Goal: Information Seeking & Learning: Learn about a topic

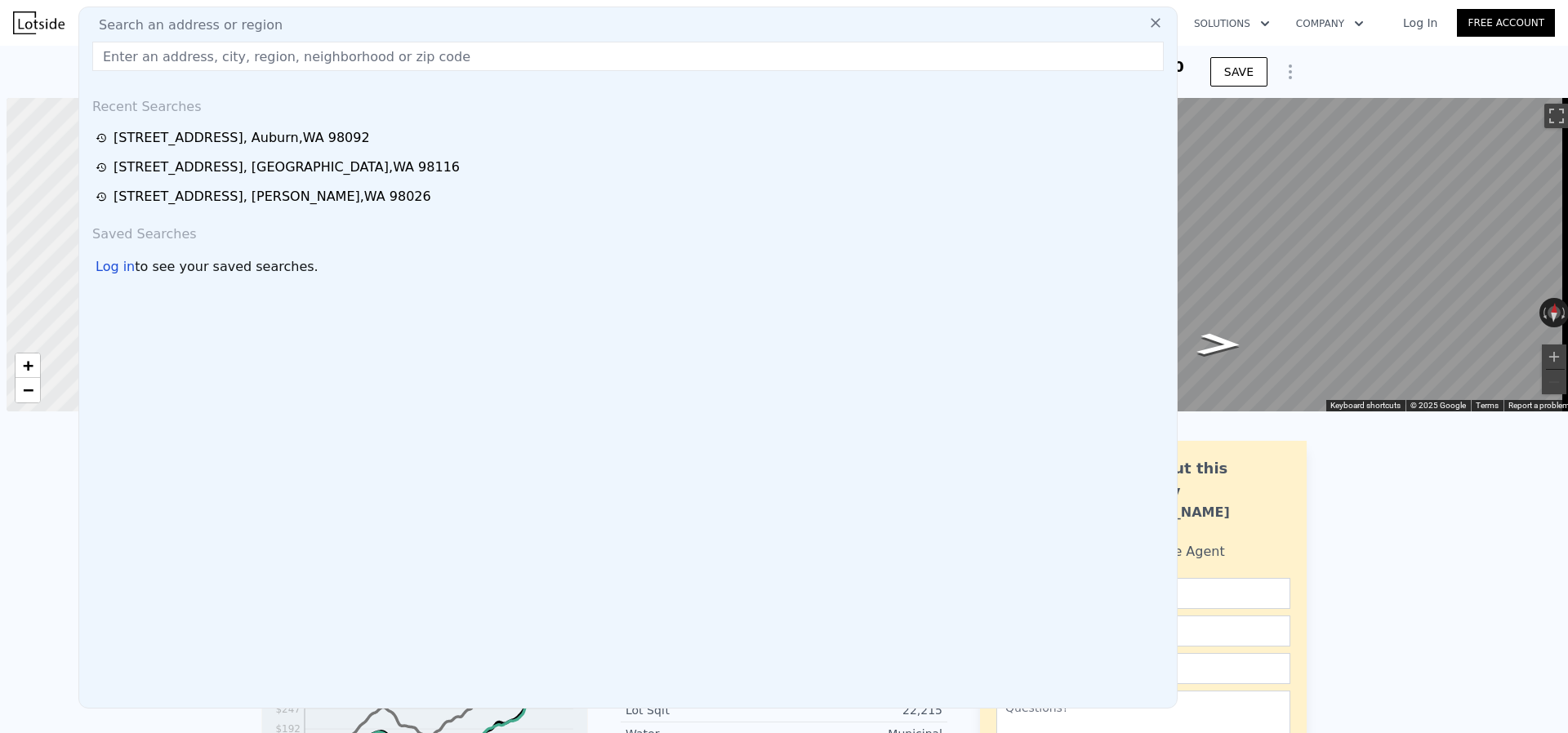
scroll to position [0, 7]
click at [182, 66] on input "text" at bounding box center [628, 56] width 1072 height 30
paste input "[STREET_ADDRESS]"
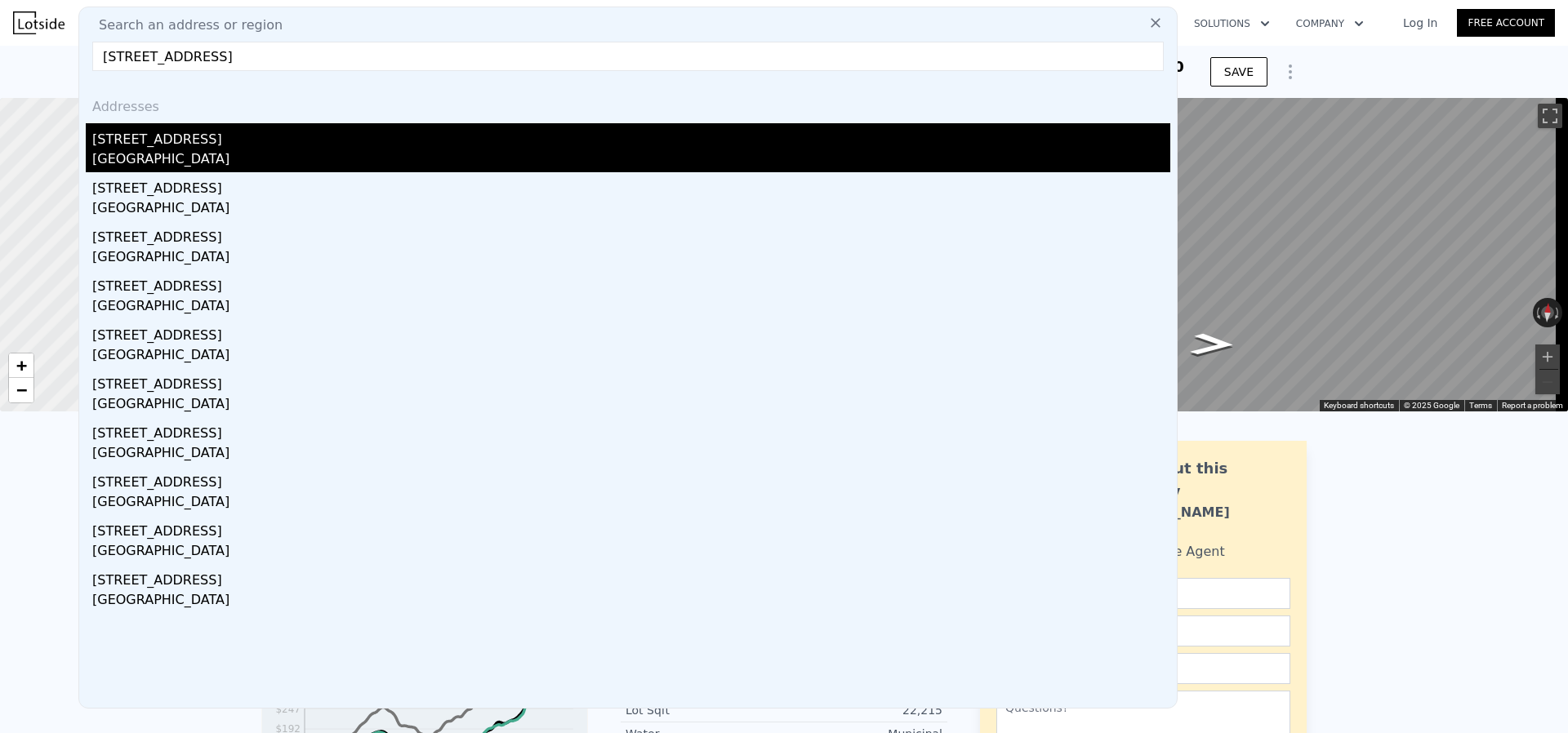
type input "[STREET_ADDRESS]"
click at [195, 145] on div "[STREET_ADDRESS]" at bounding box center [631, 136] width 1079 height 26
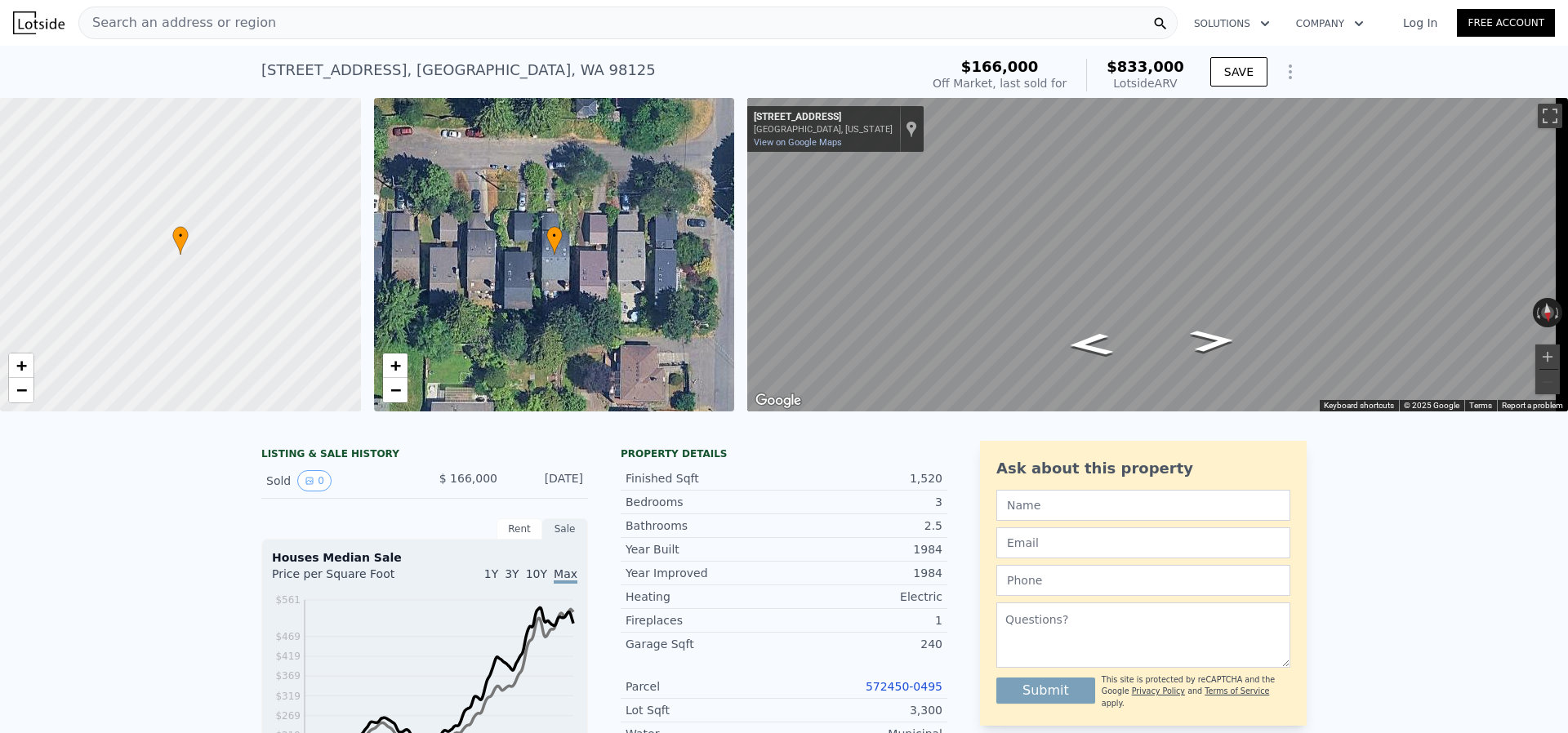
click at [419, 74] on div "[STREET_ADDRESS]" at bounding box center [458, 70] width 394 height 23
copy div "[STREET_ADDRESS] Sold [DATE] for $166k (~ARV $833k )"
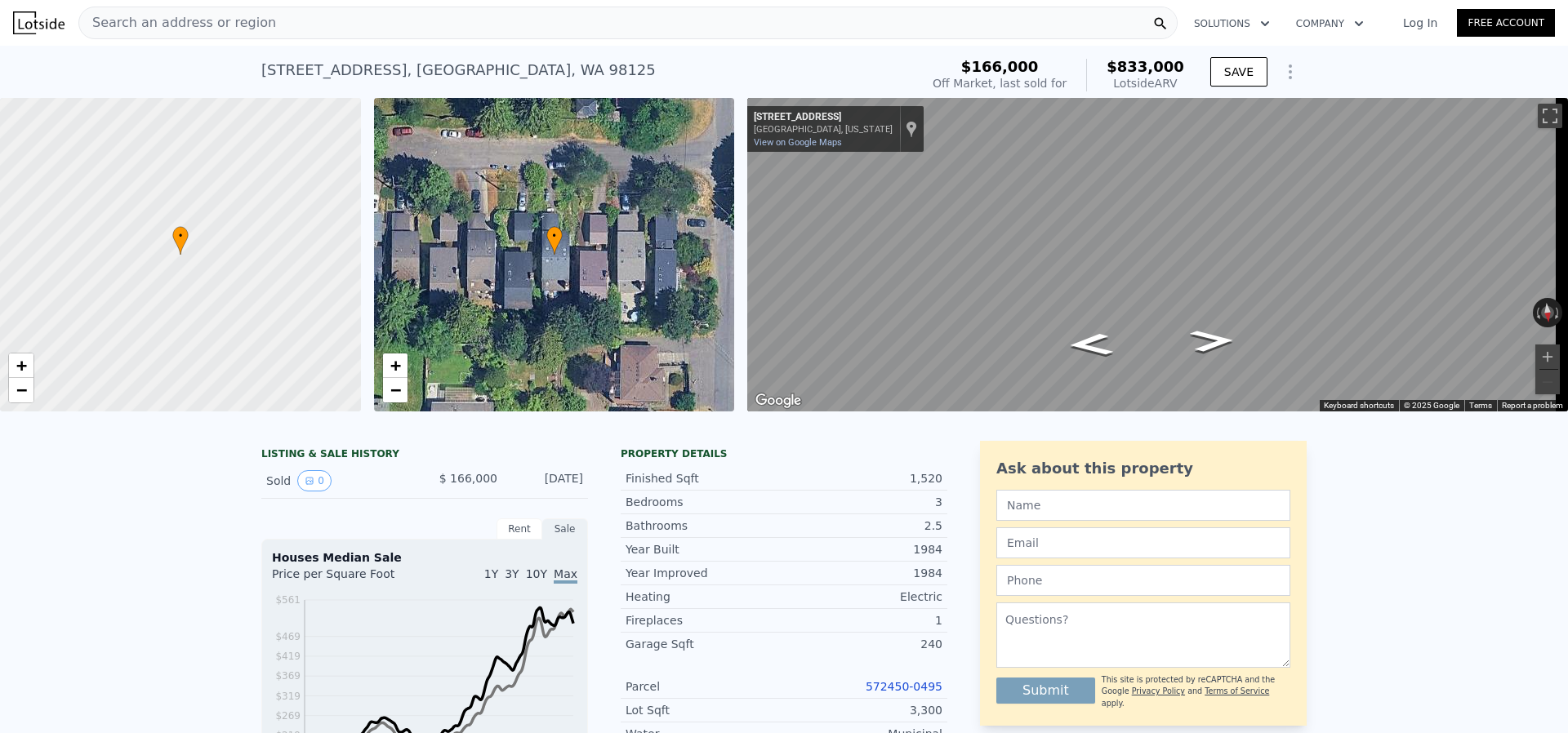
click at [246, 18] on span "Search an address or region" at bounding box center [178, 23] width 197 height 20
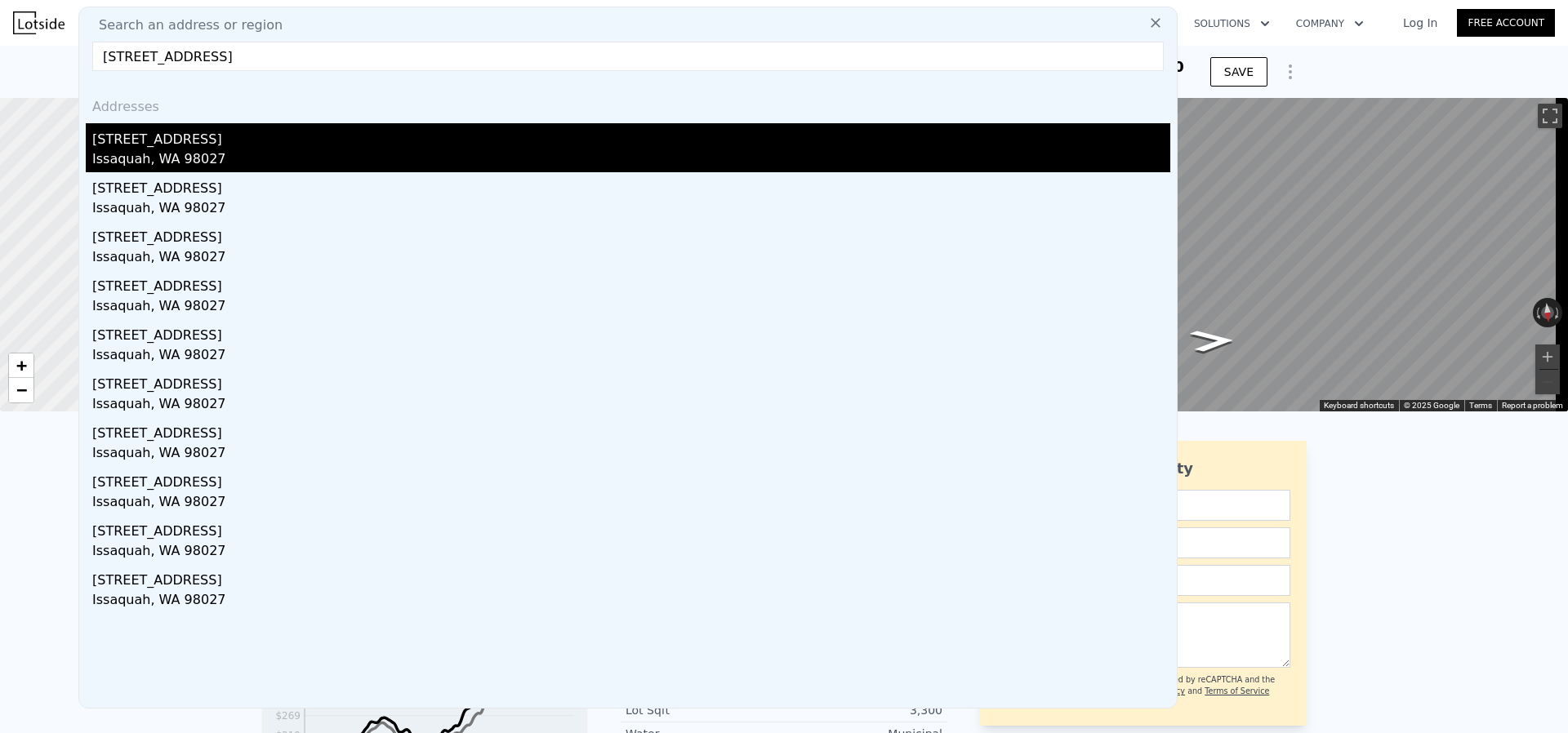
type input "[STREET_ADDRESS]"
click at [230, 138] on div "[STREET_ADDRESS]" at bounding box center [631, 136] width 1079 height 26
type input "5"
type input "3.5"
type input "1930"
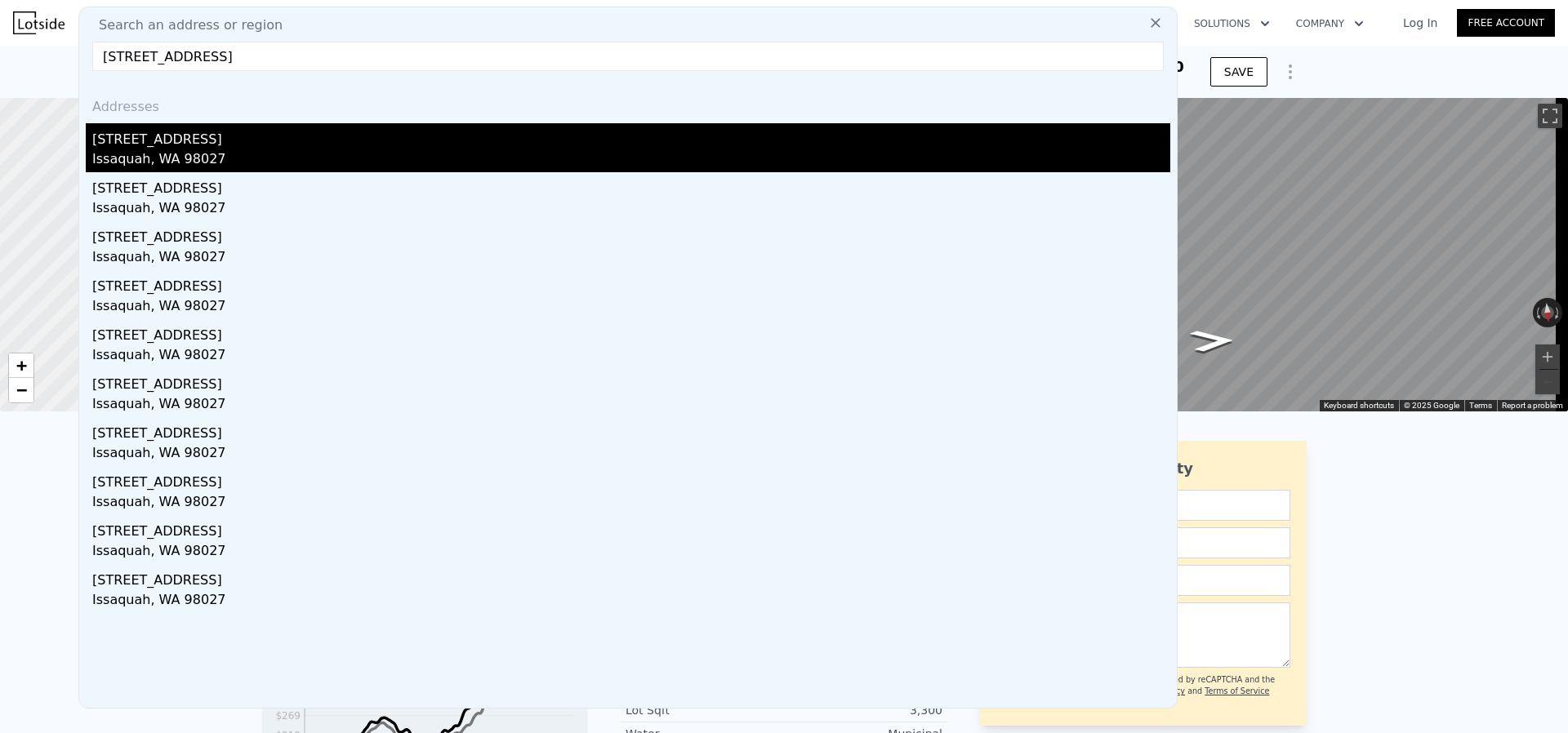
type input "3270"
type input "33089"
type input "39257"
type input "$ 1,016,000"
type input "6"
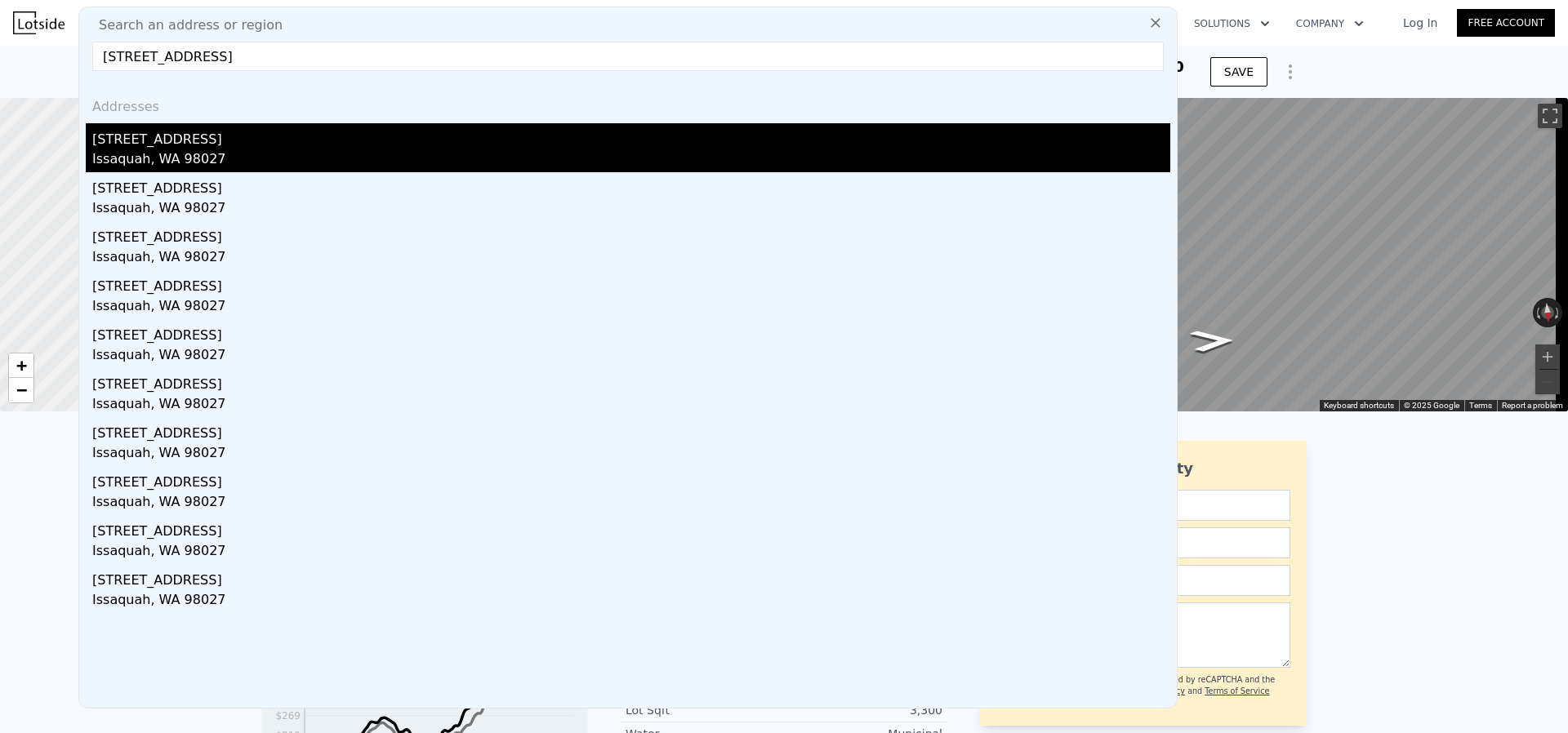
type input "$ 555,306"
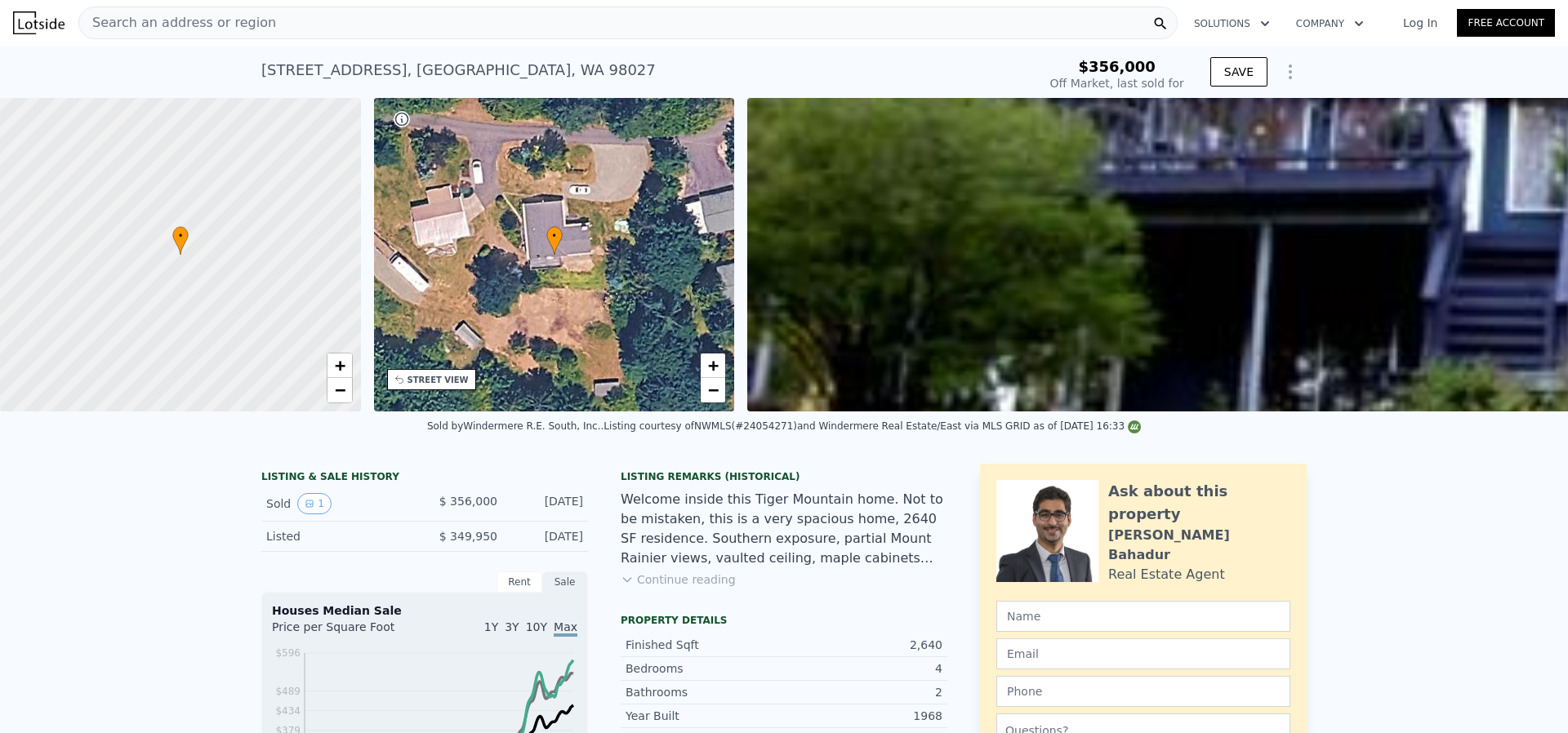
click at [445, 385] on div "STREET VIEW" at bounding box center [438, 380] width 61 height 12
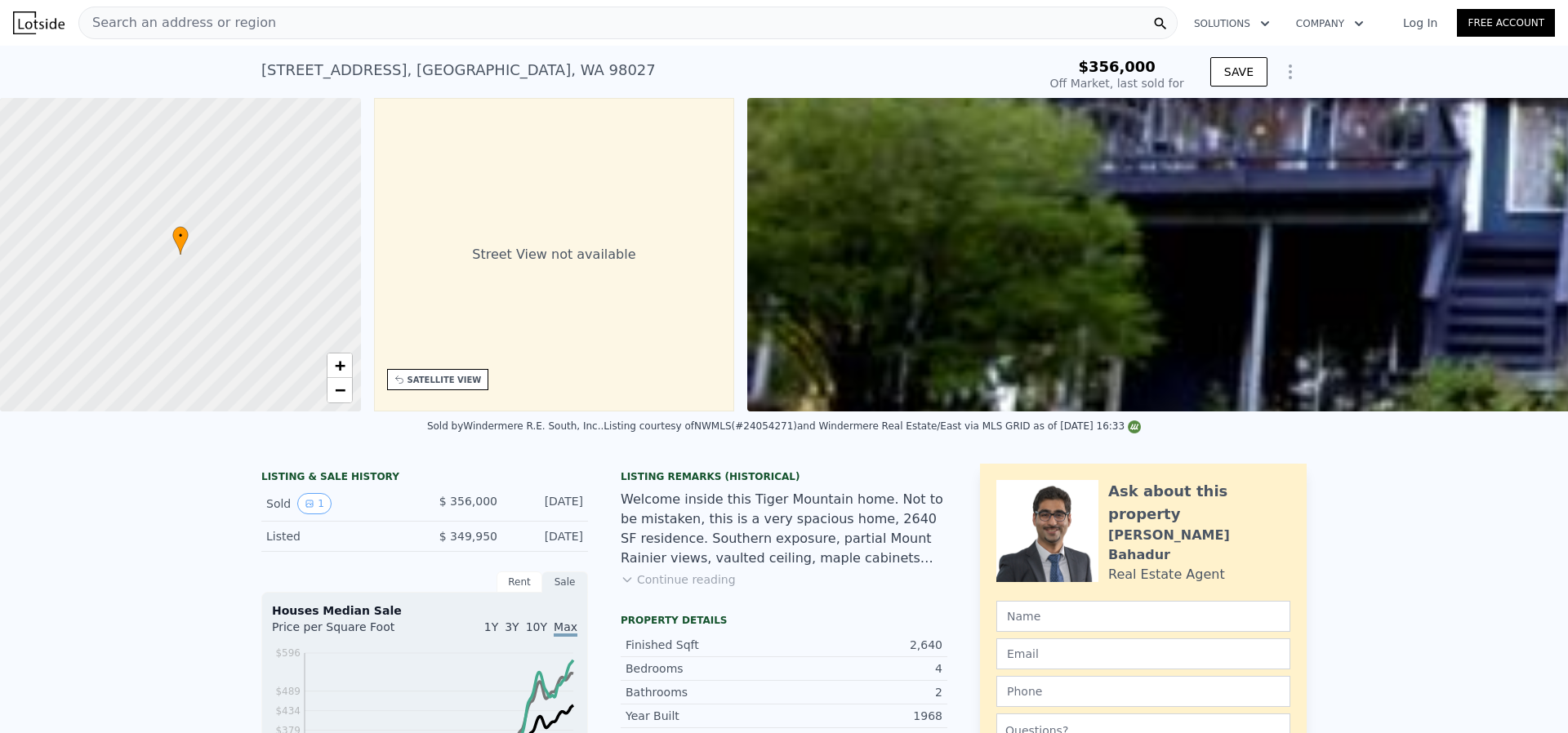
click at [422, 384] on div "SATELLITE VIEW" at bounding box center [445, 380] width 74 height 12
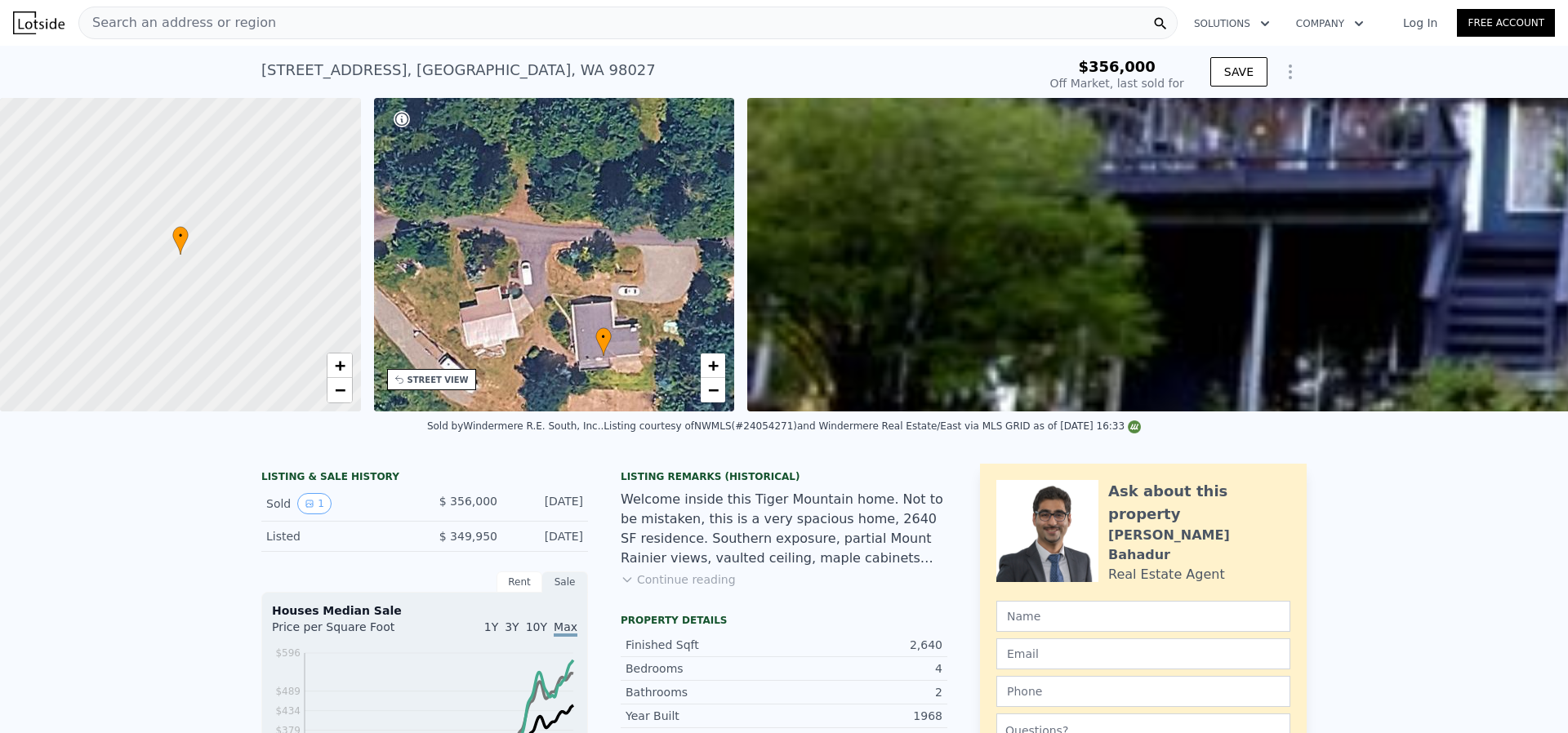
drag, startPoint x: 604, startPoint y: 250, endPoint x: 513, endPoint y: 359, distance: 142.0
click at [650, 345] on div "• + −" at bounding box center [555, 255] width 361 height 313
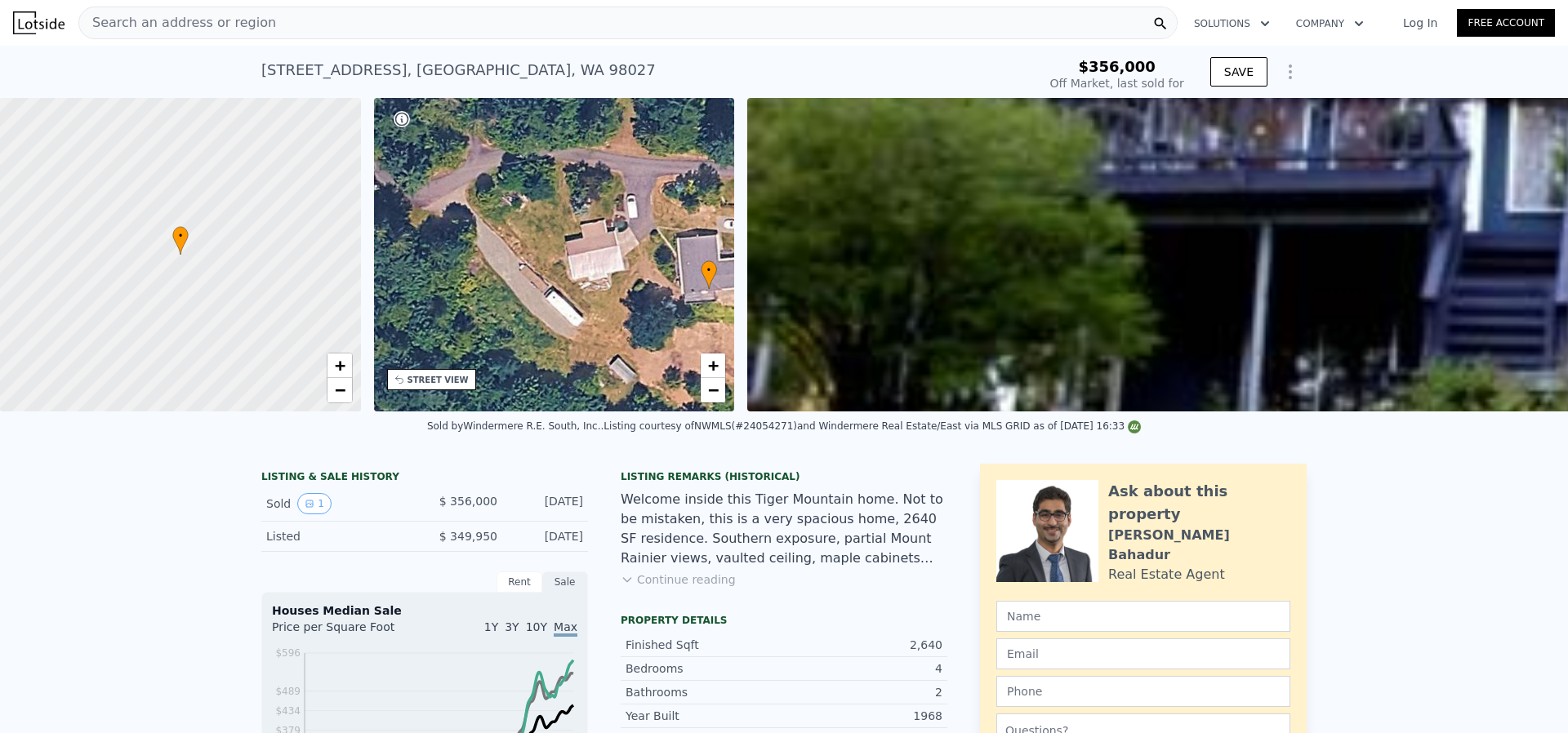
drag, startPoint x: 469, startPoint y: 307, endPoint x: 574, endPoint y: 240, distance: 124.6
click at [574, 240] on div "• + −" at bounding box center [555, 255] width 361 height 313
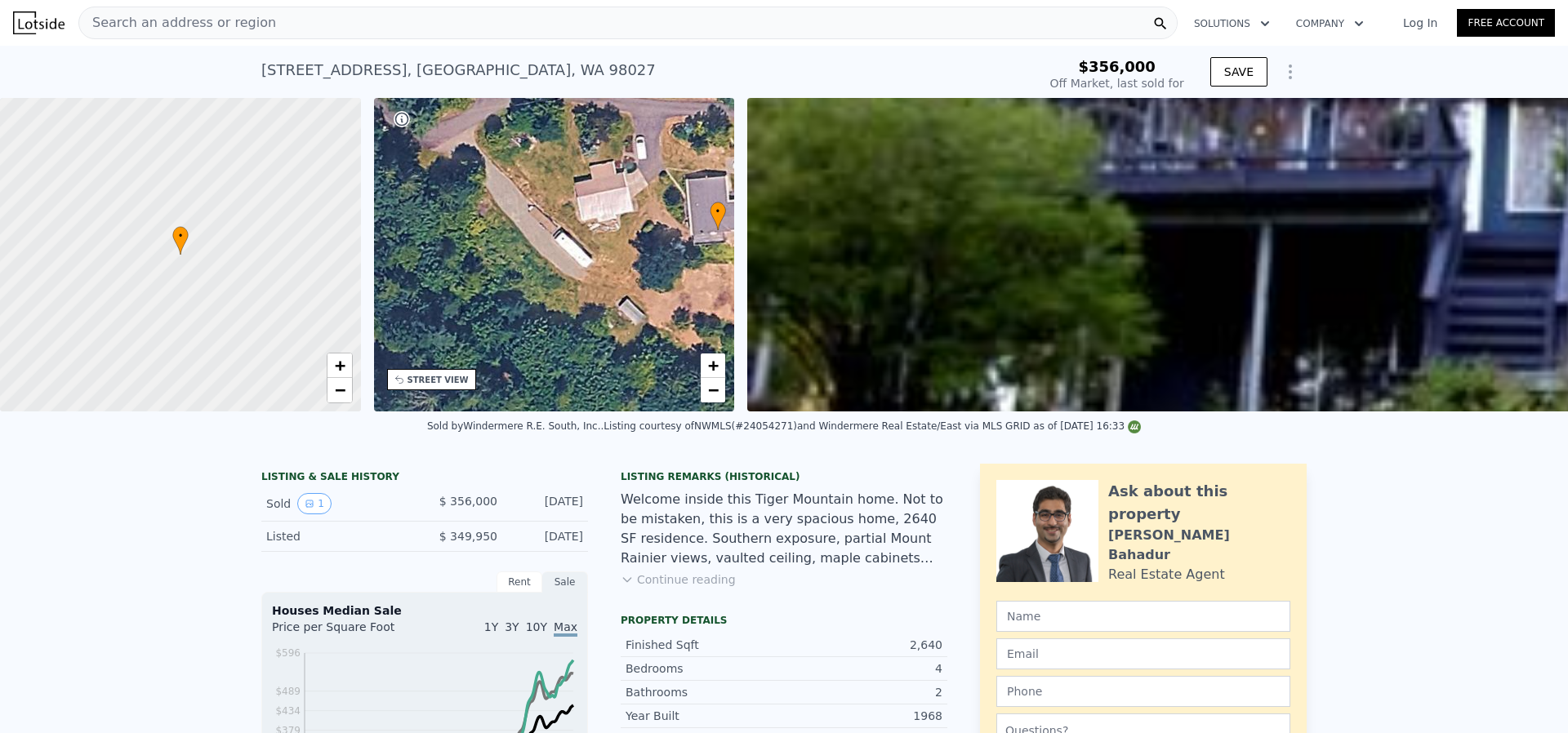
drag, startPoint x: 592, startPoint y: 268, endPoint x: 589, endPoint y: 208, distance: 60.1
click at [589, 208] on div "• + −" at bounding box center [555, 255] width 361 height 313
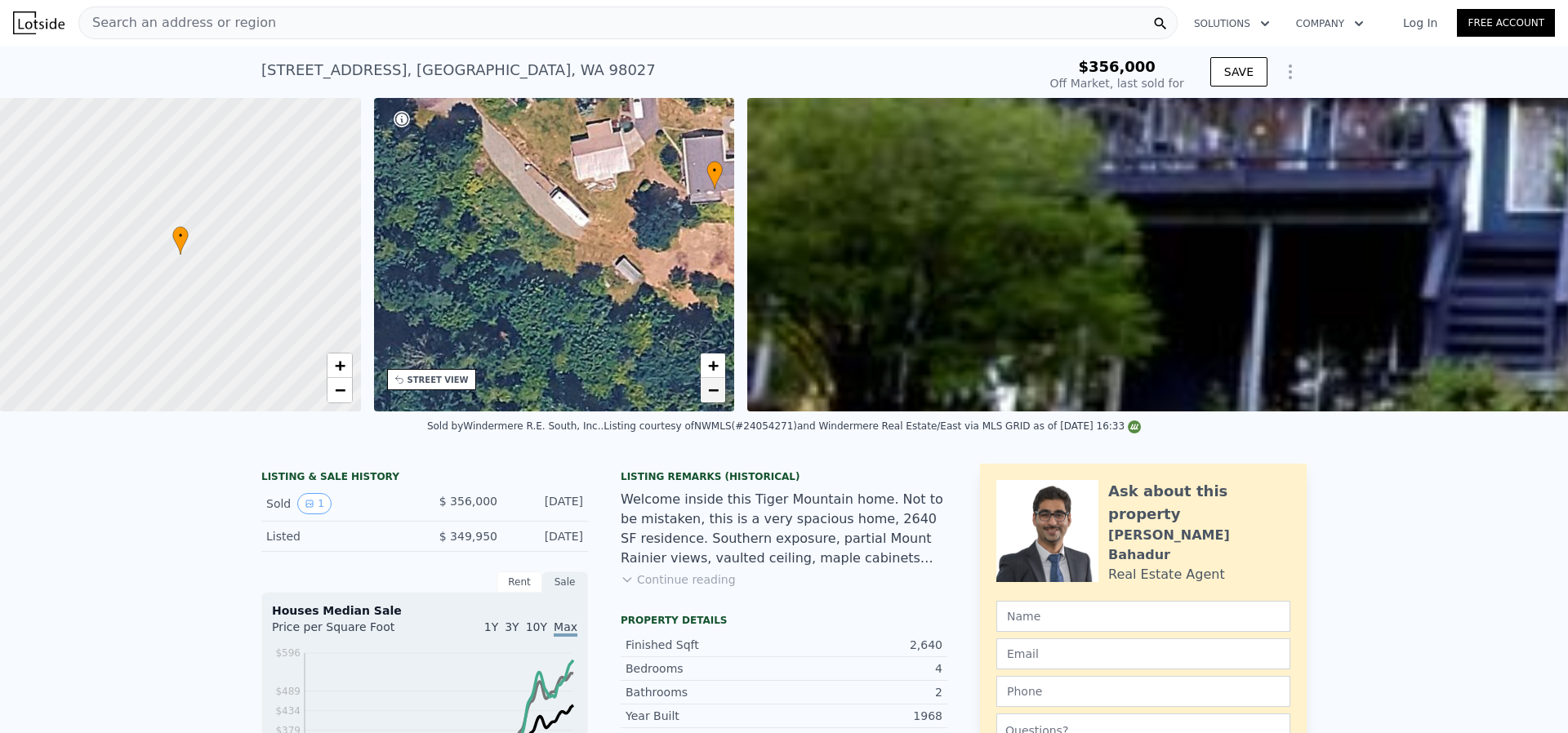
click at [709, 389] on span "−" at bounding box center [713, 390] width 11 height 21
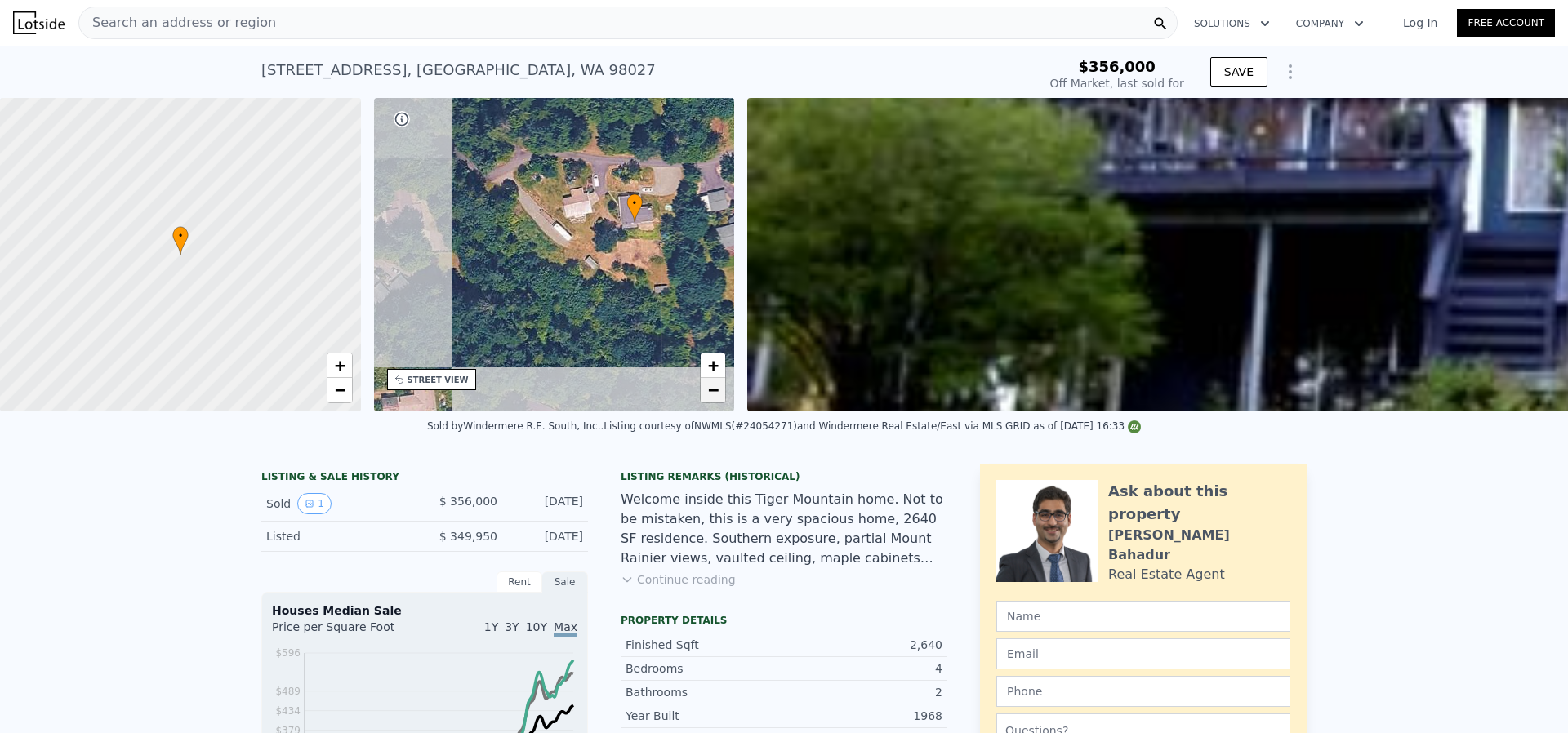
click at [708, 387] on span "−" at bounding box center [713, 390] width 11 height 21
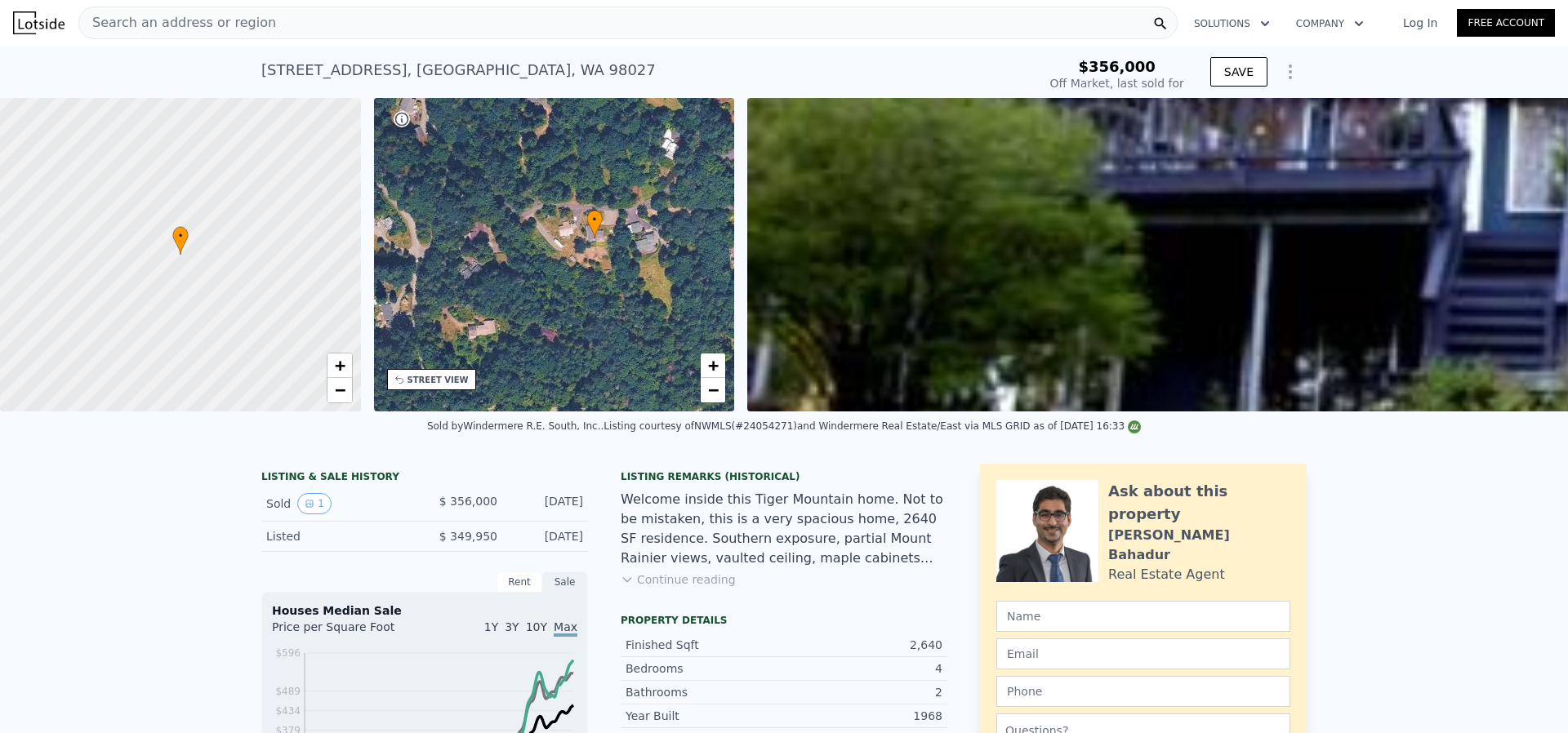
scroll to position [3, 0]
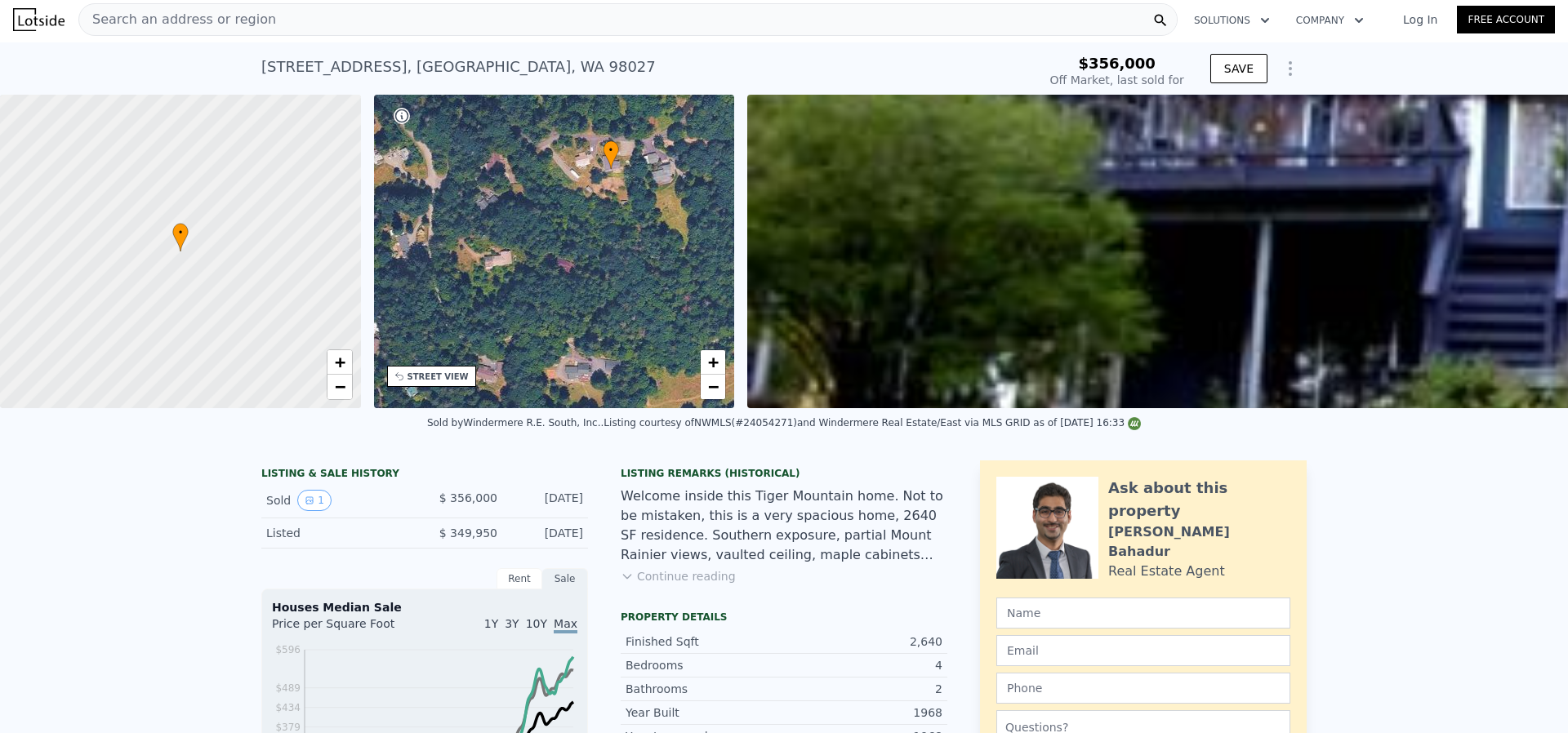
drag, startPoint x: 565, startPoint y: 340, endPoint x: 583, endPoint y: 275, distance: 67.4
click at [583, 275] on div "• + −" at bounding box center [555, 251] width 361 height 313
click at [454, 381] on div "STREET VIEW" at bounding box center [438, 377] width 61 height 12
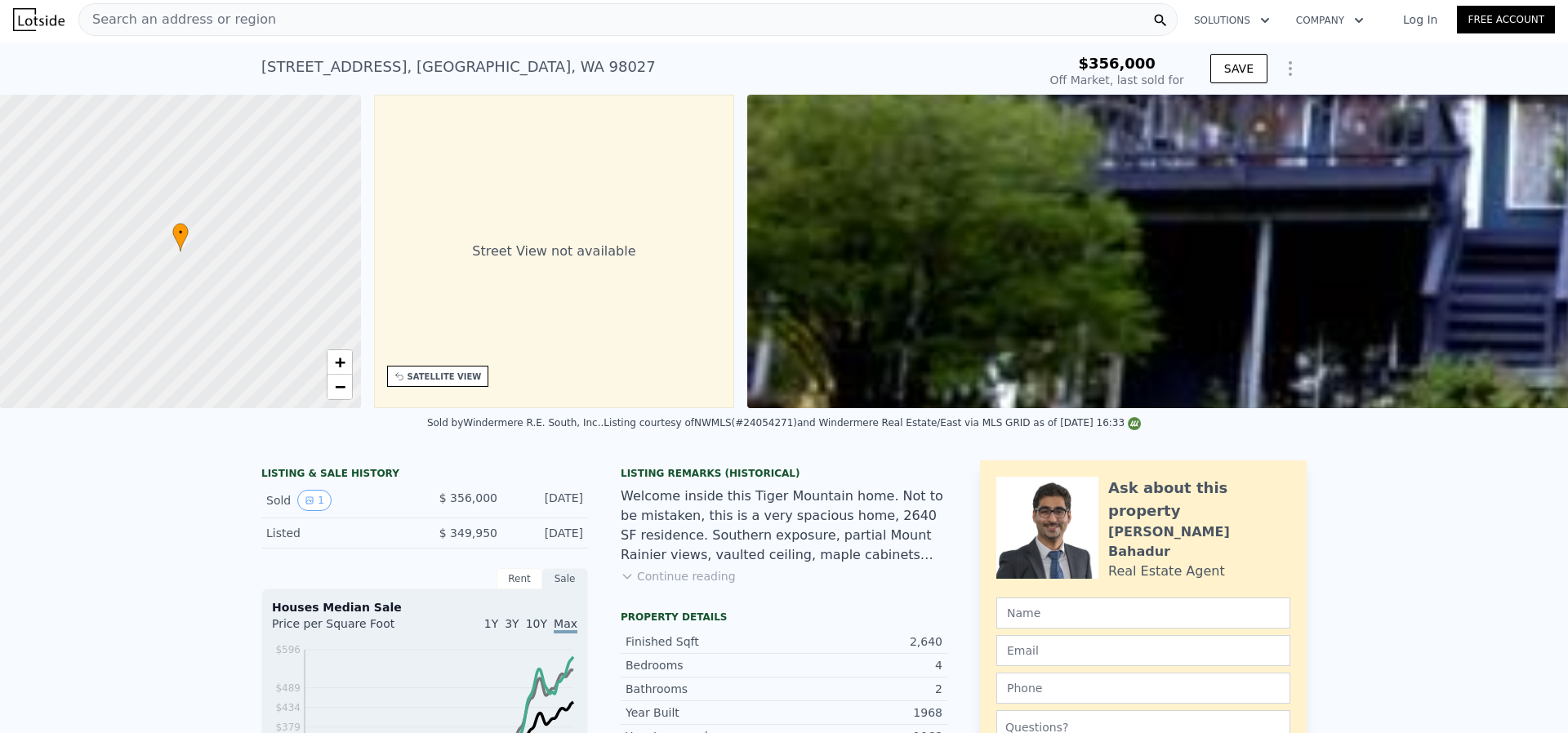
click at [503, 257] on div "Street View not available" at bounding box center [555, 251] width 361 height 313
click at [1245, 215] on img at bounding box center [1525, 251] width 1556 height 313
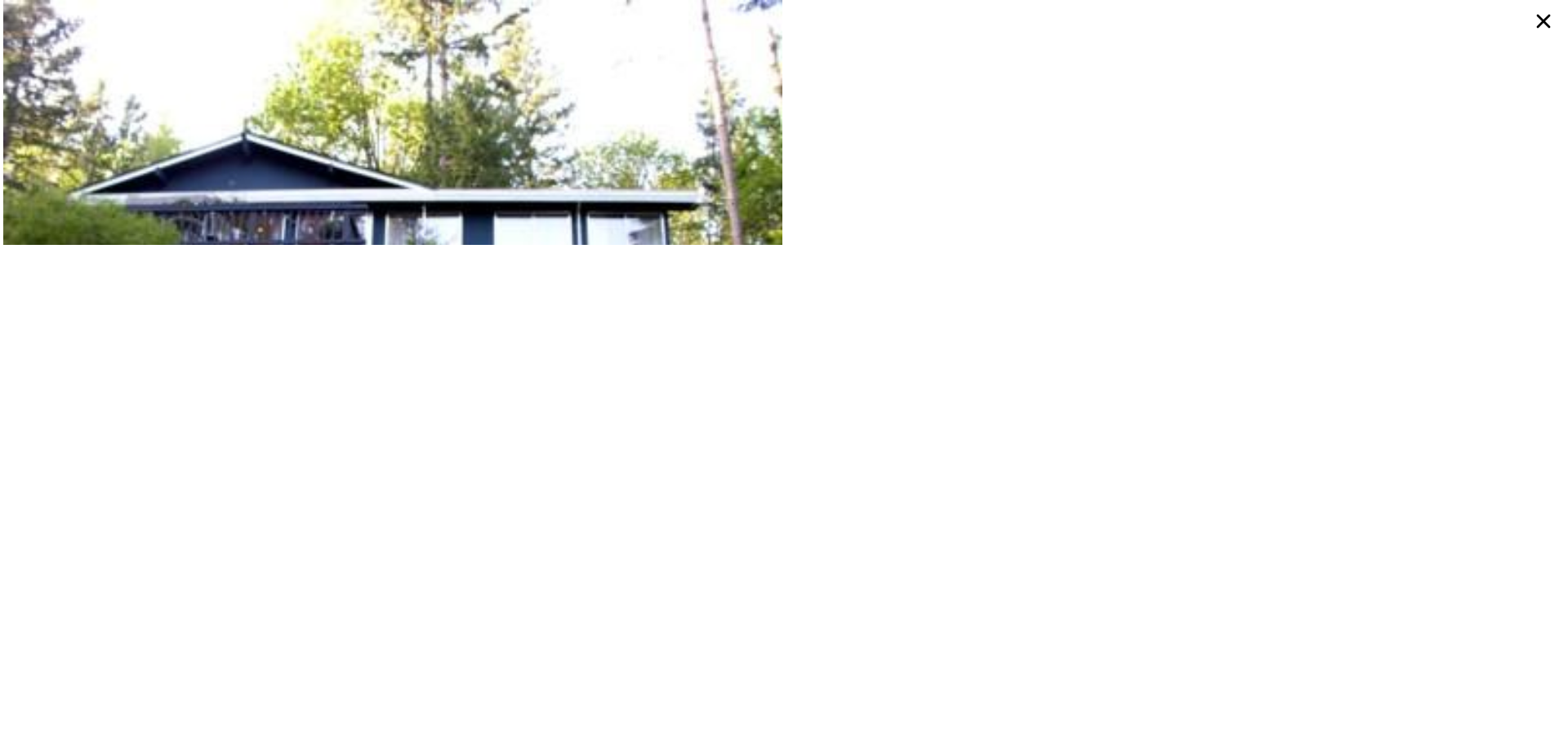
click at [1545, 23] on icon at bounding box center [1544, 21] width 14 height 14
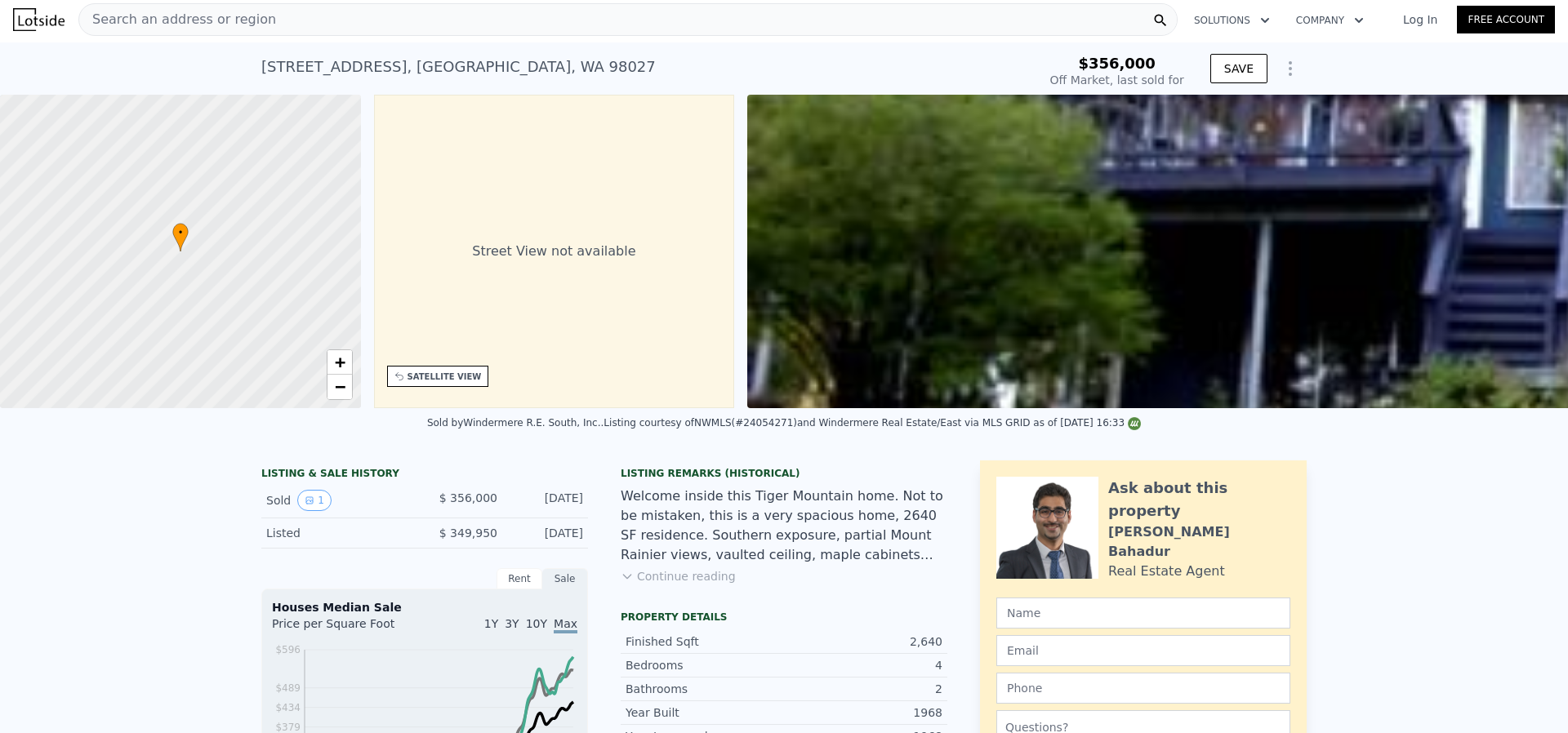
type input "$ 1,020,000"
type input "$ 559,013"
checkbox input "true"
